Goal: Task Accomplishment & Management: Manage account settings

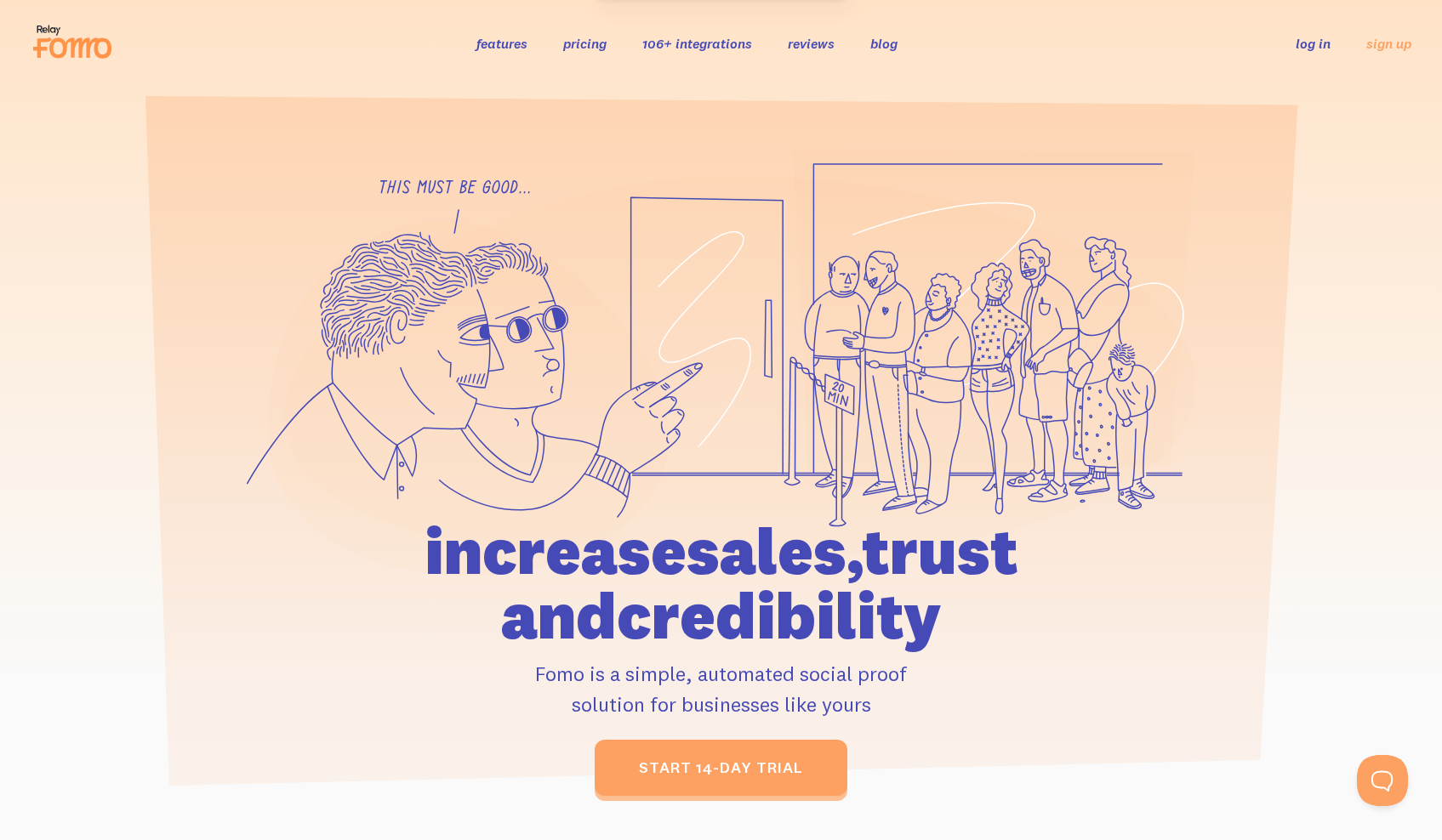
click at [1319, 47] on link "log in" at bounding box center [1312, 43] width 35 height 17
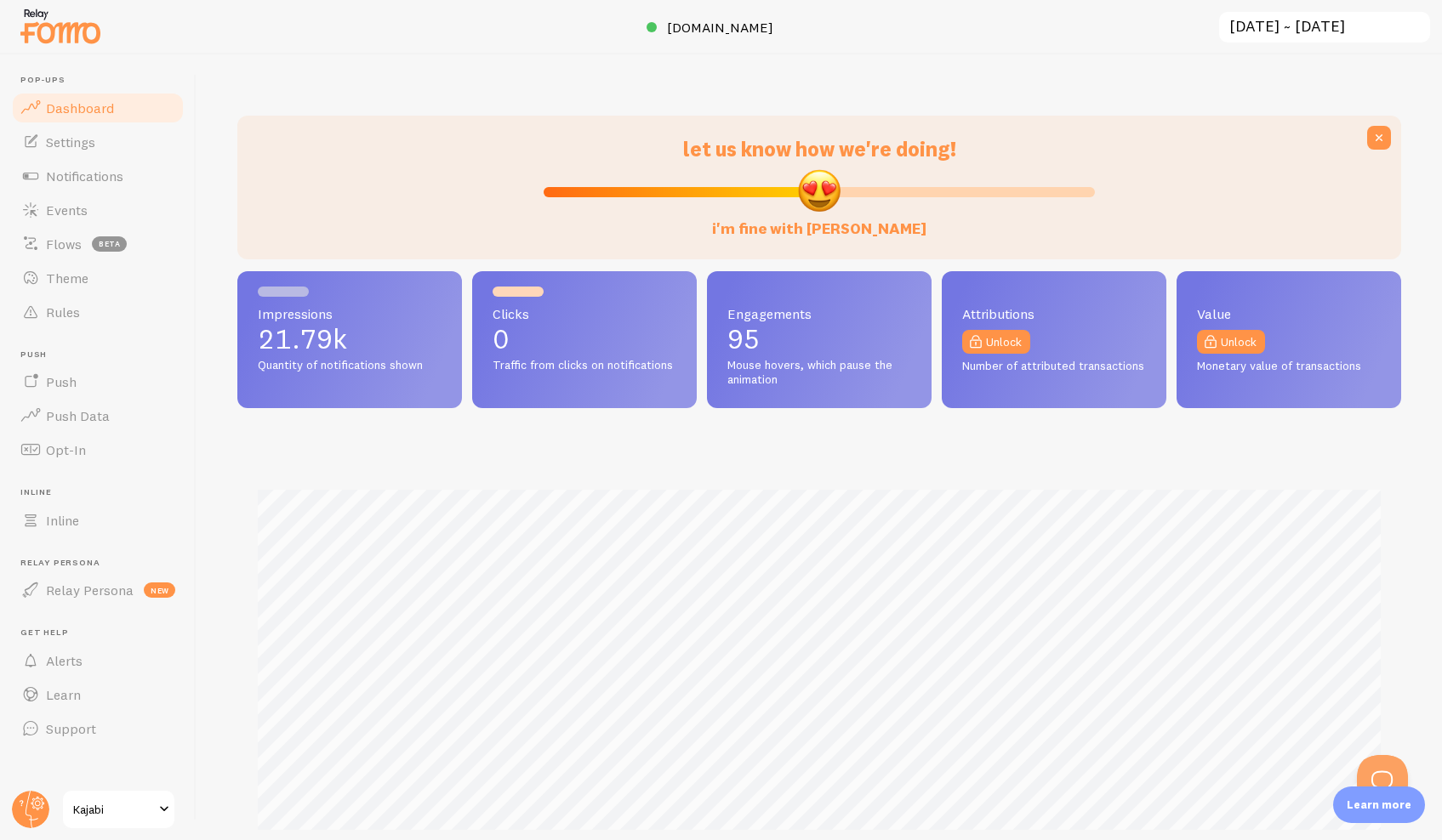
scroll to position [446, 1164]
click at [58, 177] on span "Notifications" at bounding box center [85, 175] width 77 height 17
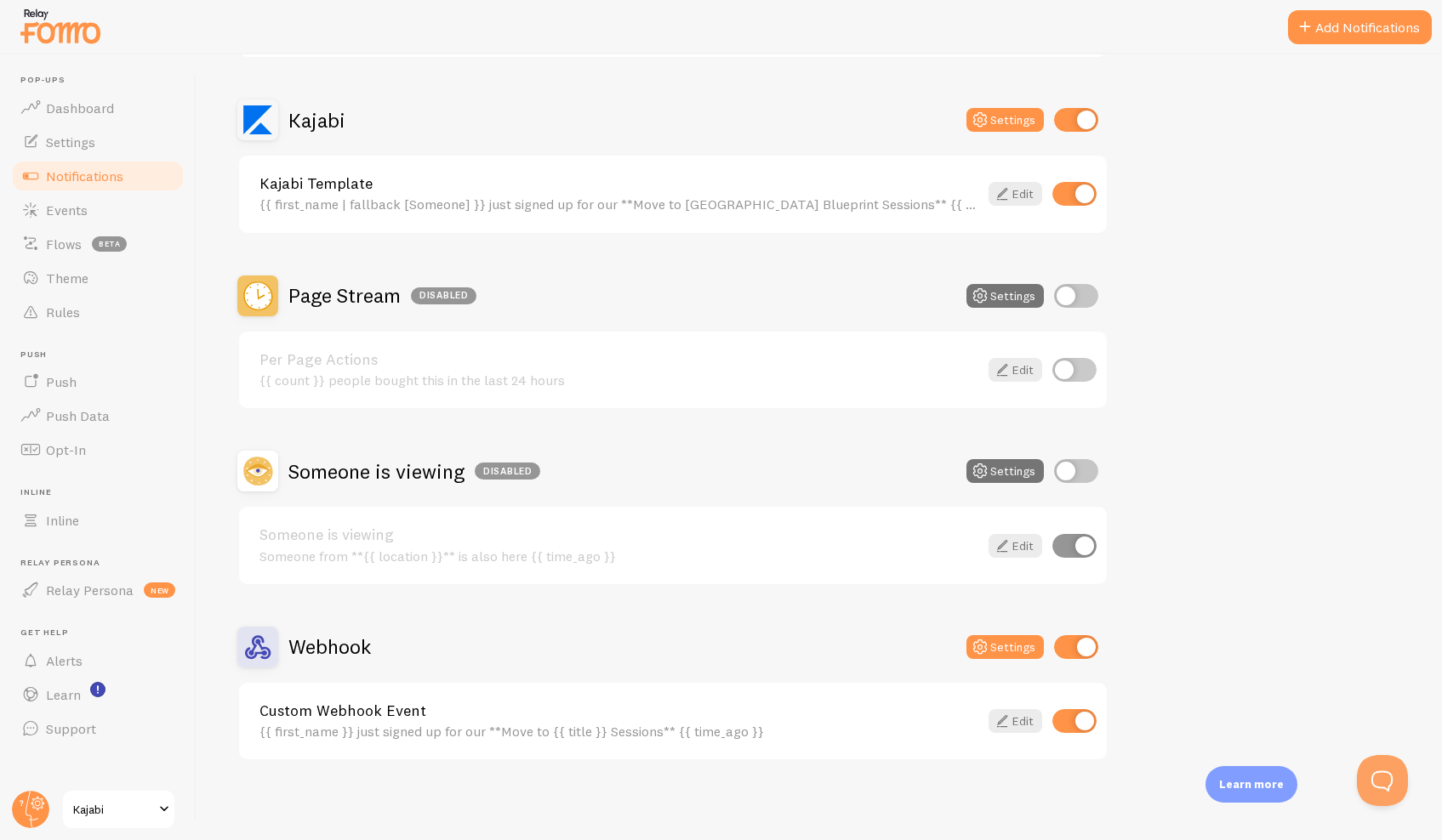
scroll to position [484, 0]
click at [61, 148] on span "Settings" at bounding box center [70, 141] width 49 height 17
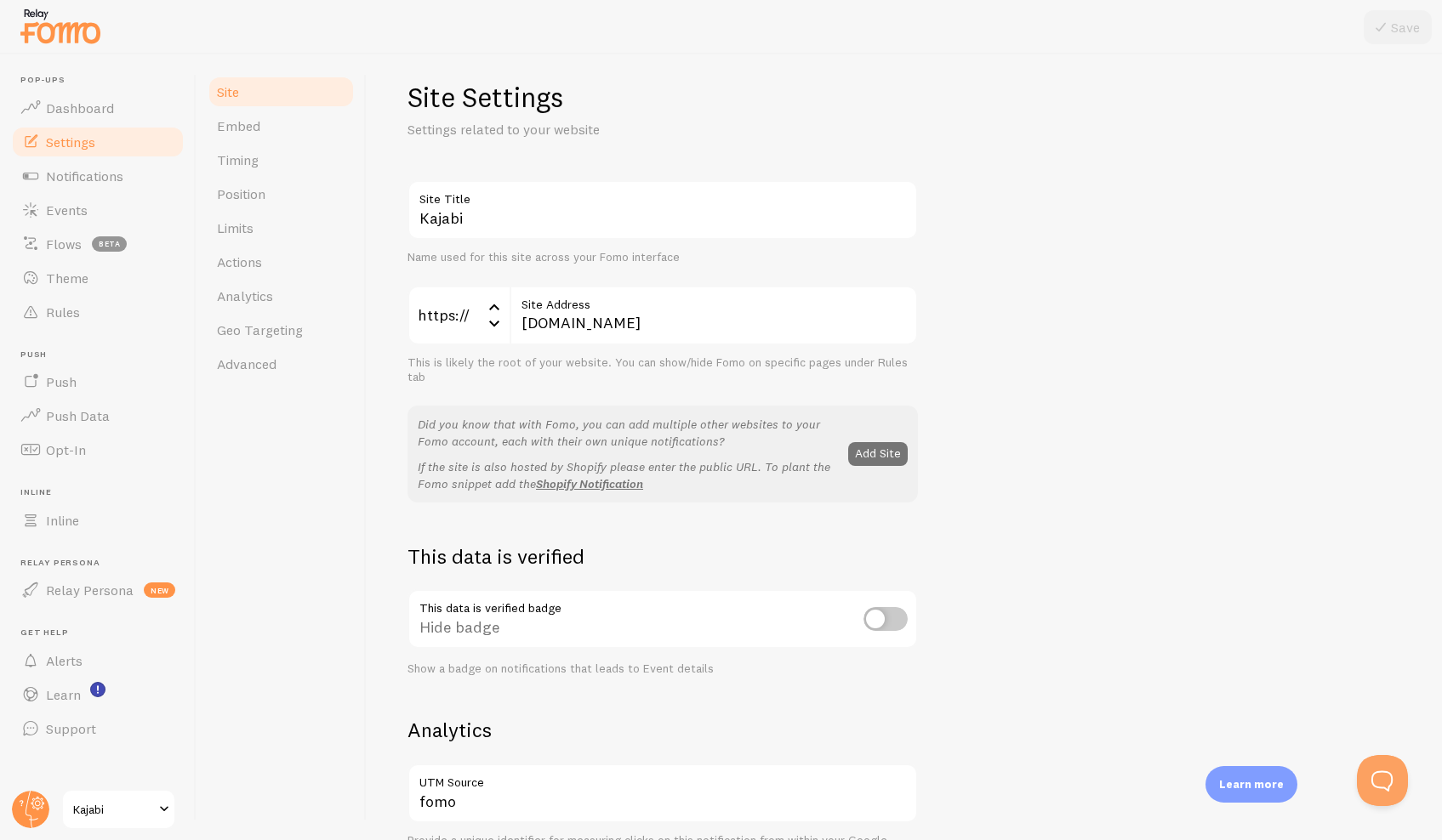
scroll to position [20, 0]
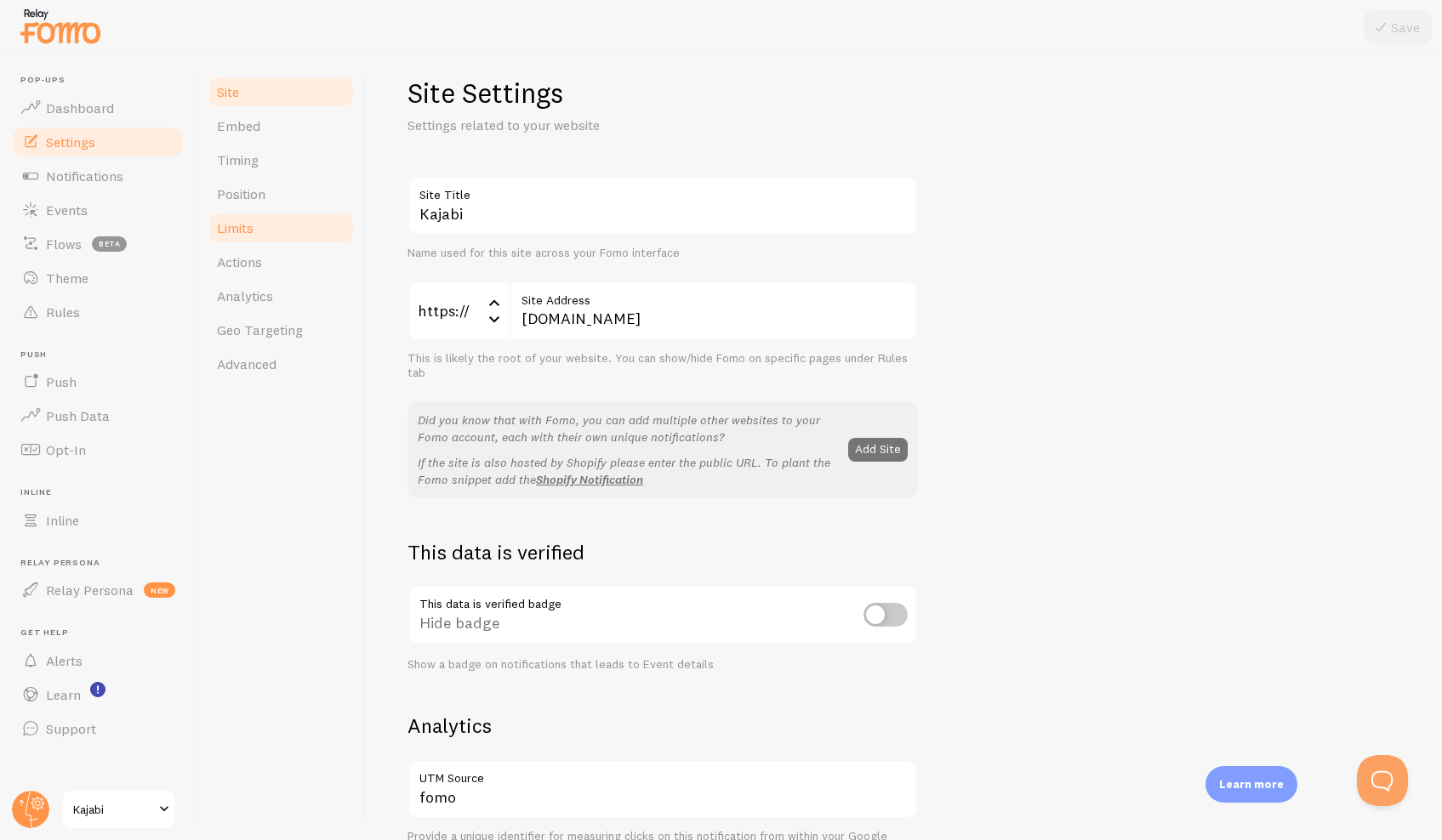
click at [255, 226] on link "Limits" at bounding box center [281, 228] width 148 height 34
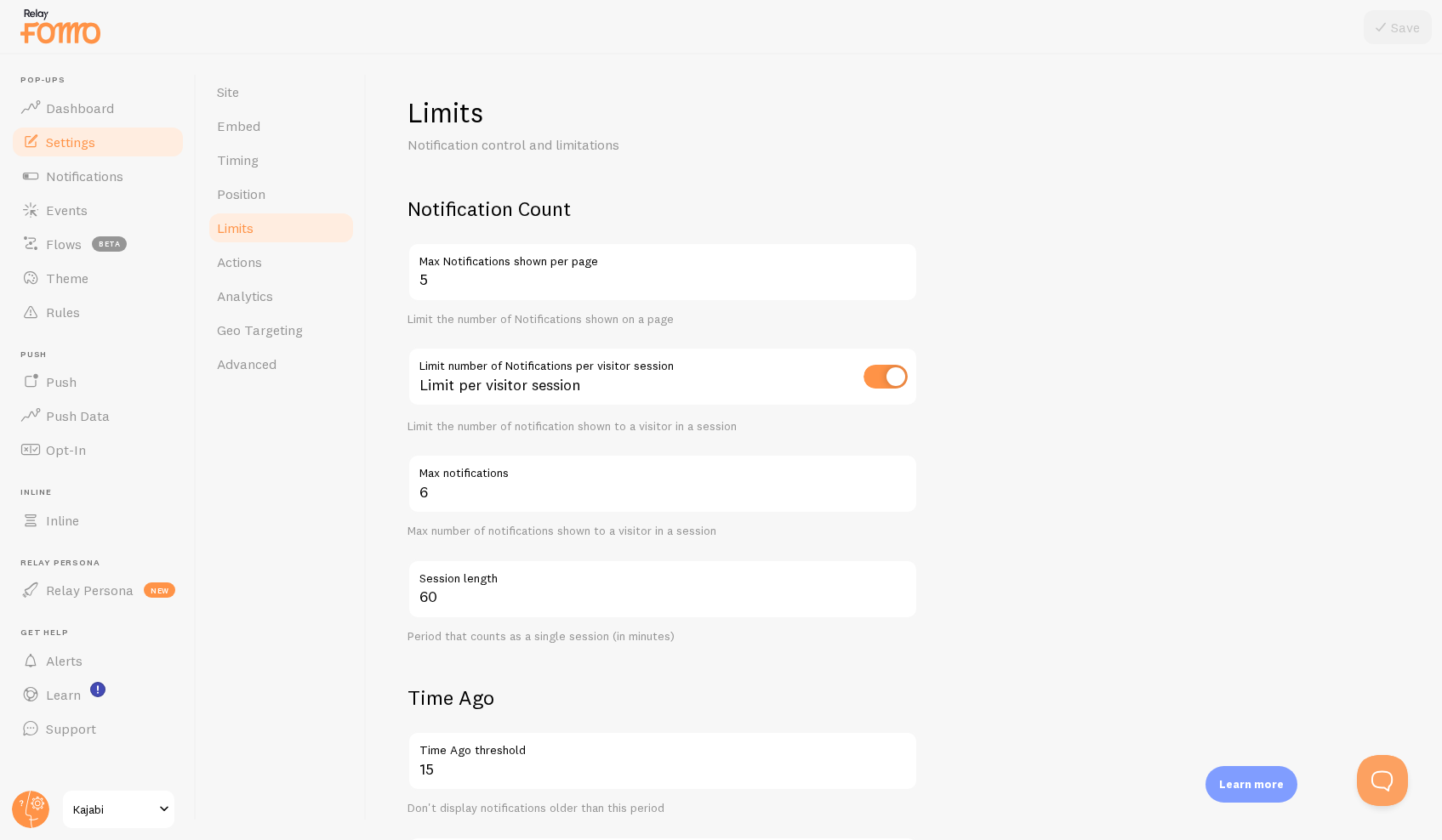
click at [882, 372] on input "checkbox" at bounding box center [885, 377] width 44 height 23
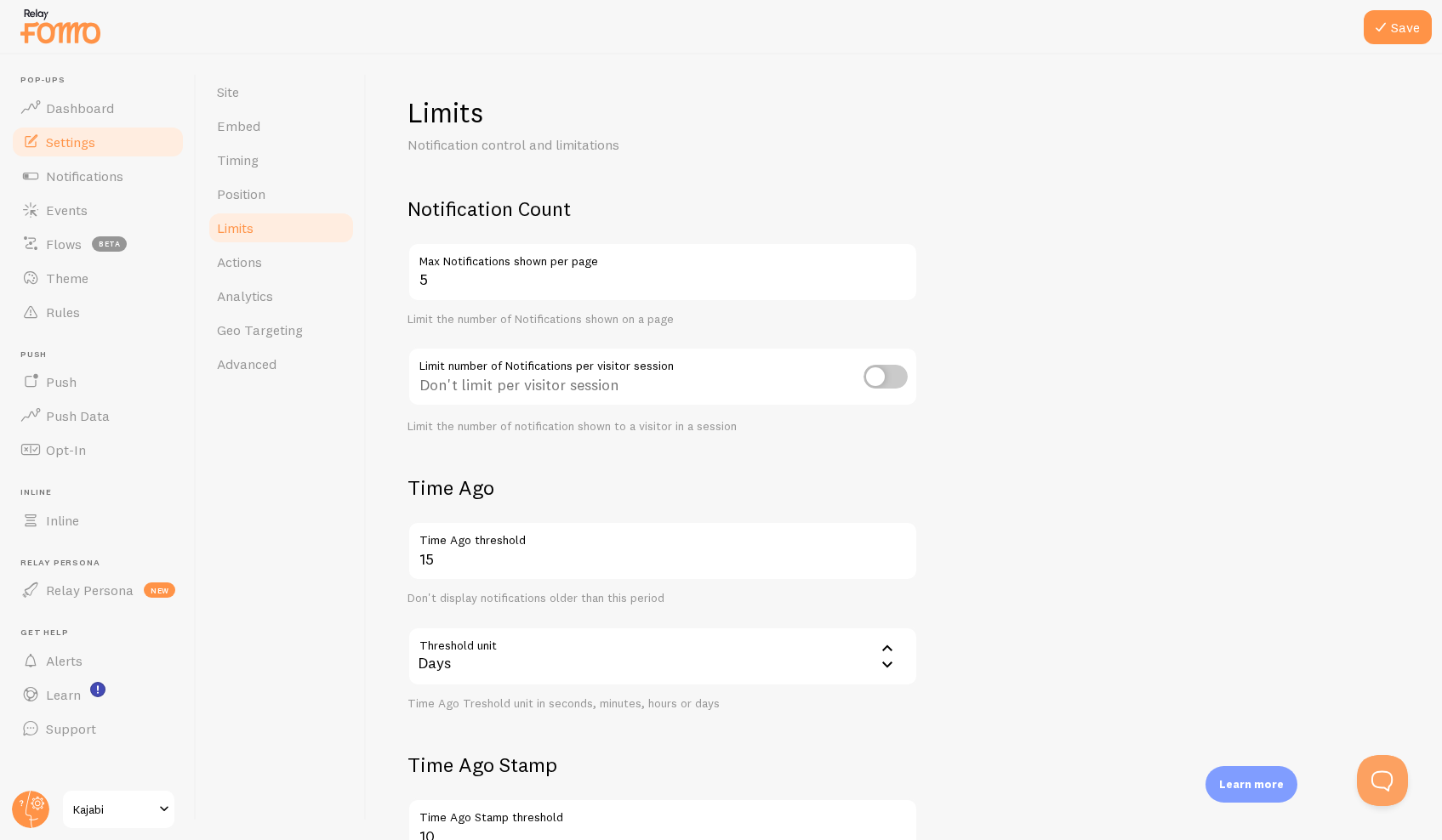
click at [900, 376] on input "checkbox" at bounding box center [885, 377] width 44 height 23
checkbox input "true"
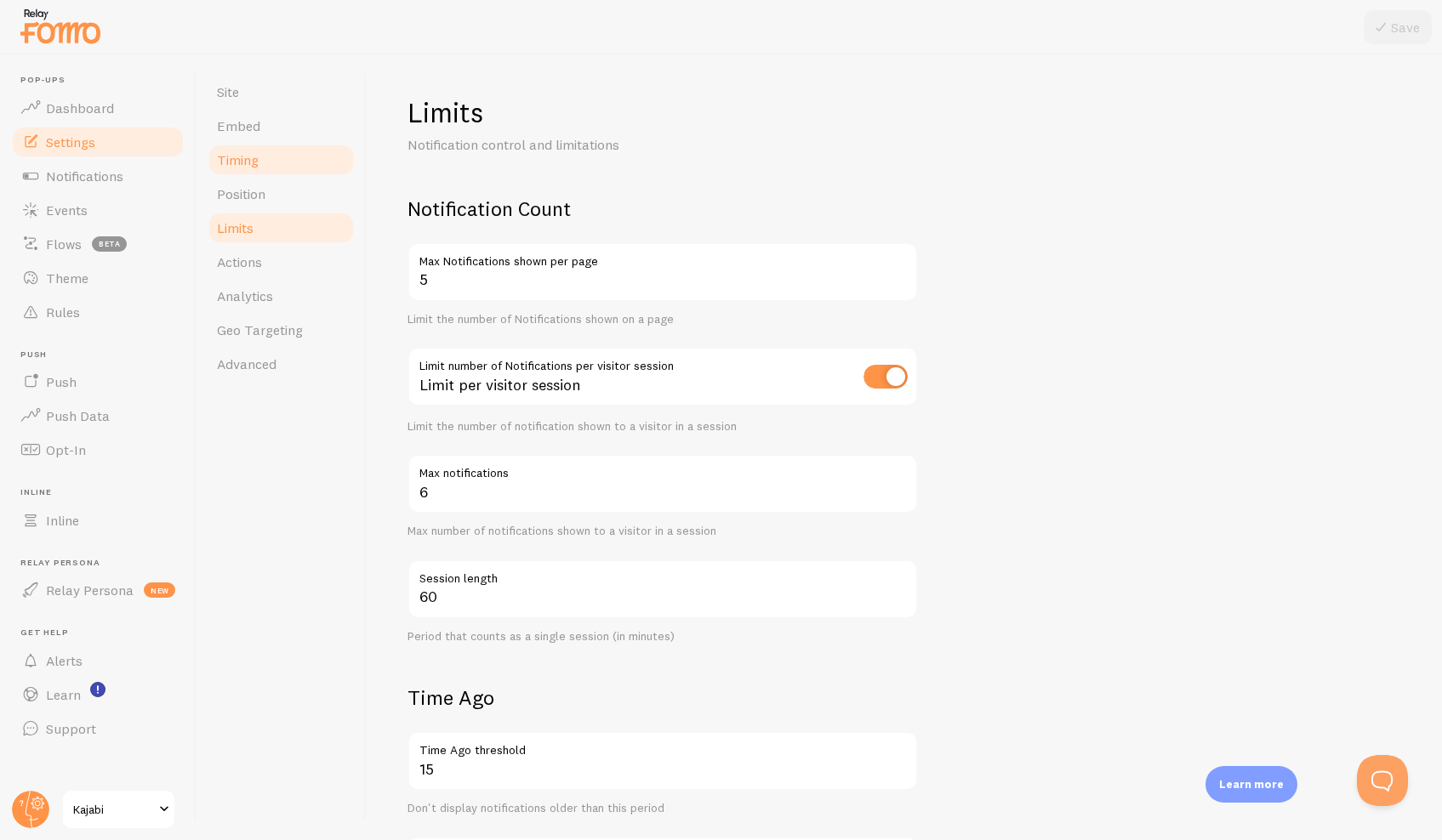
click at [246, 155] on span "Timing" at bounding box center [237, 159] width 41 height 17
